Goal: Transaction & Acquisition: Purchase product/service

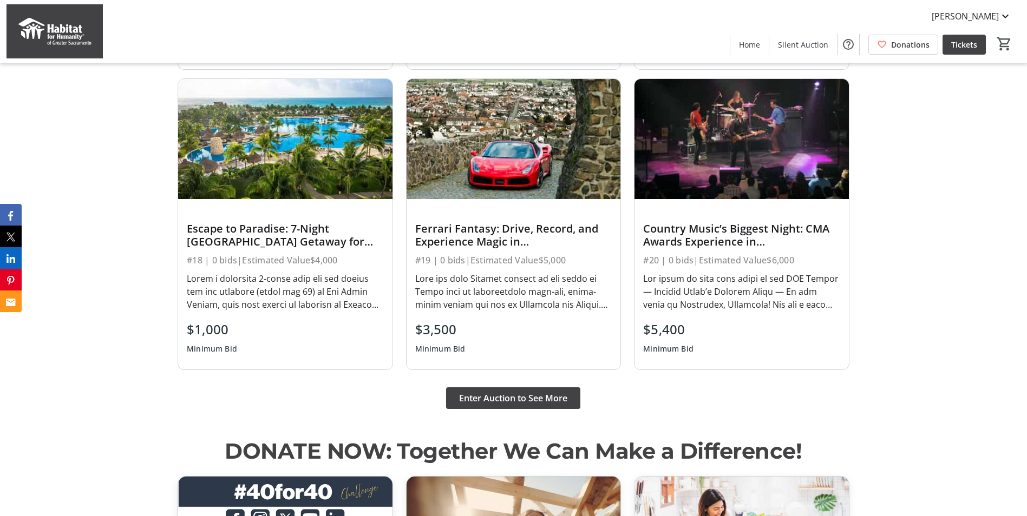
scroll to position [915, 0]
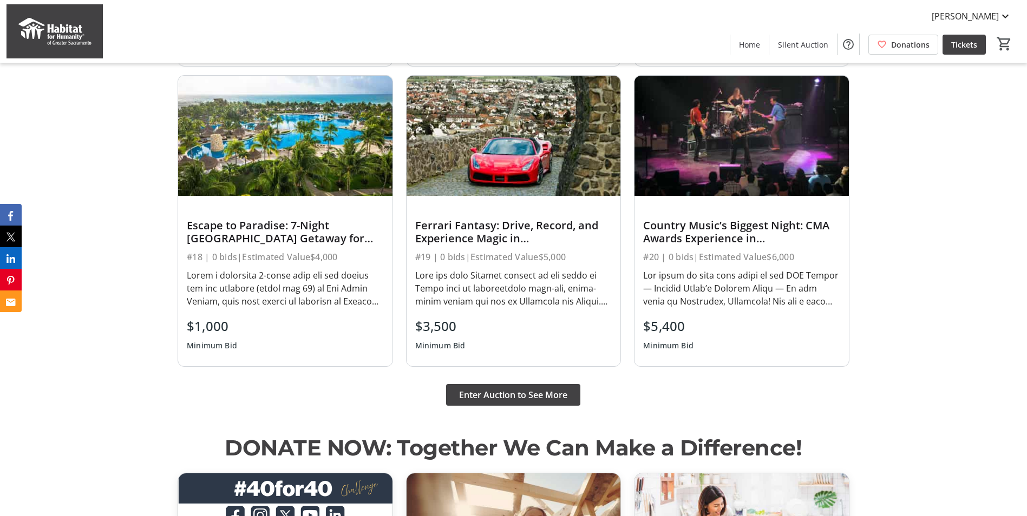
click at [756, 230] on div "Country Music’s Biggest Night: CMA Awards Experience in [GEOGRAPHIC_DATA] for T…" at bounding box center [741, 232] width 197 height 26
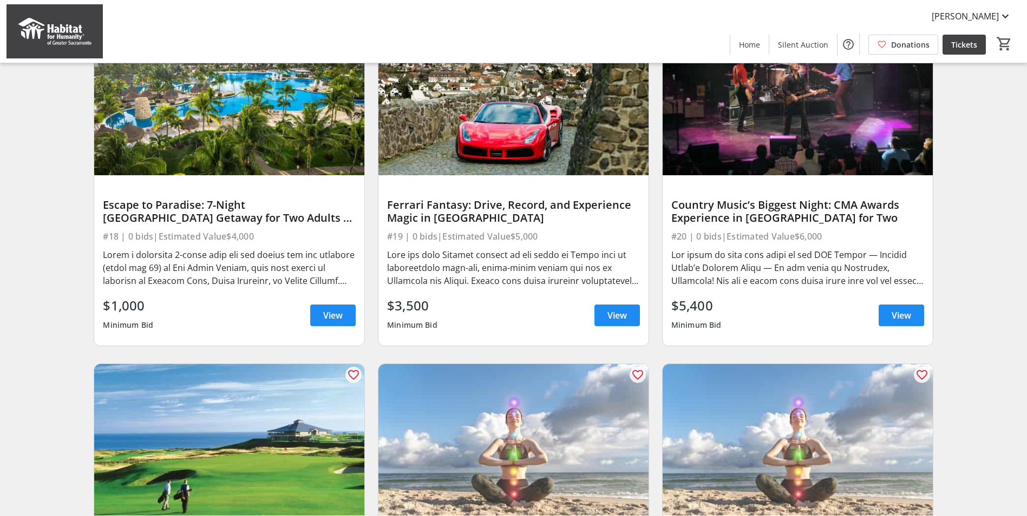
scroll to position [487, 0]
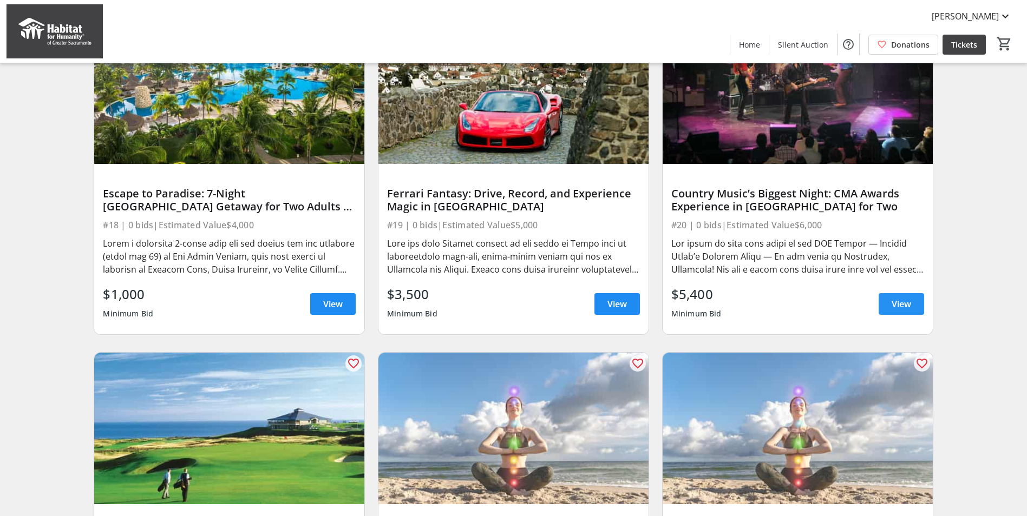
click at [910, 311] on span "View" at bounding box center [900, 304] width 19 height 13
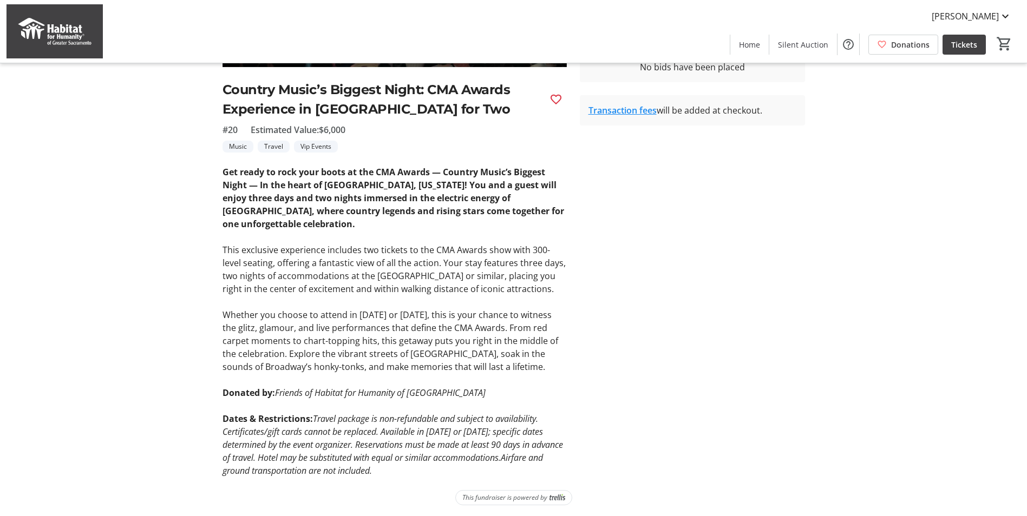
scroll to position [231, 0]
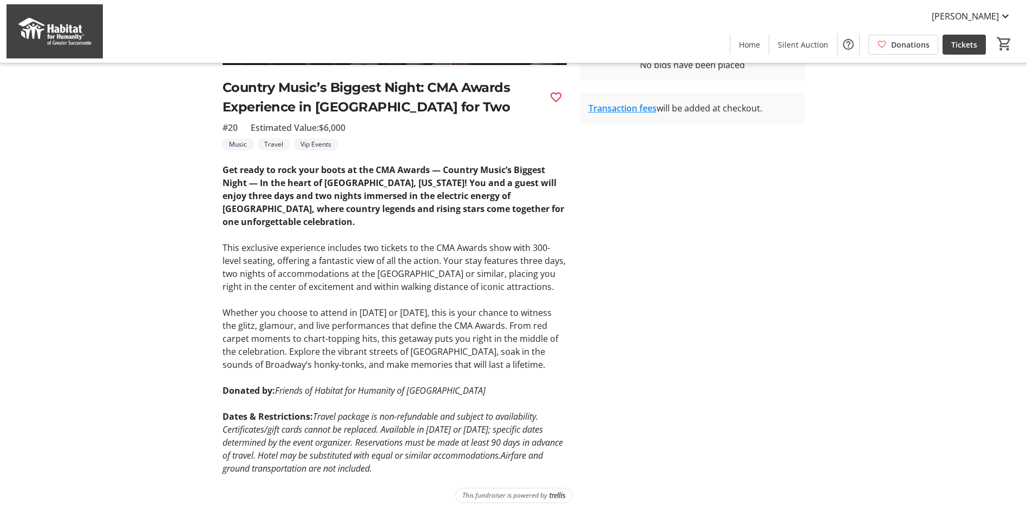
click at [319, 324] on p "Whether you choose to attend in [DATE] or [DATE], this is your chance to witnes…" at bounding box center [394, 338] width 344 height 65
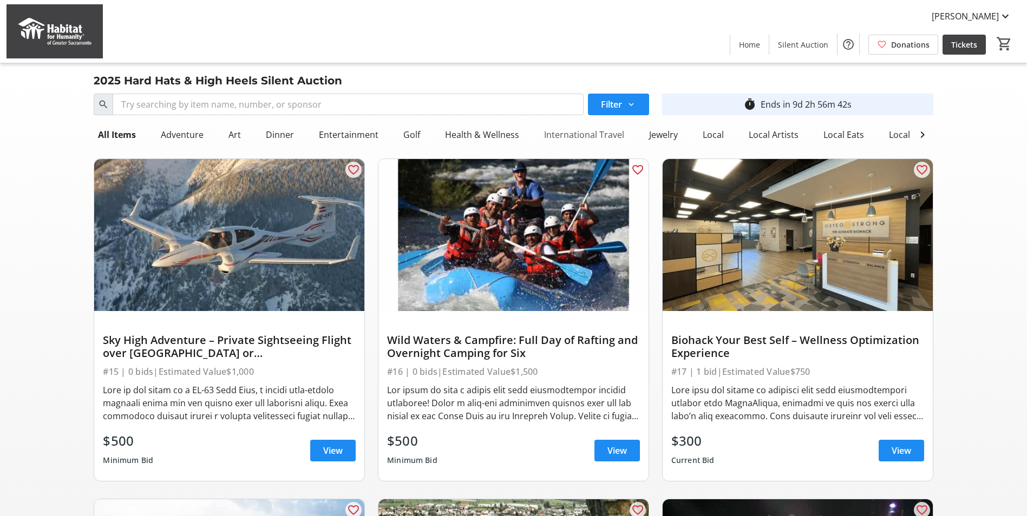
click at [596, 136] on div "International Travel" at bounding box center [584, 135] width 89 height 22
